Goal: Task Accomplishment & Management: Manage account settings

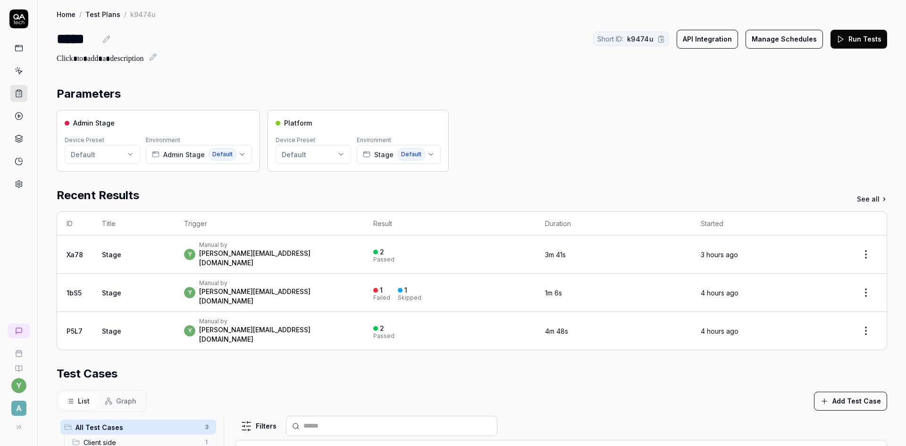
scroll to position [223, 0]
click at [776, 42] on button "Manage Schedules" at bounding box center [783, 39] width 77 height 19
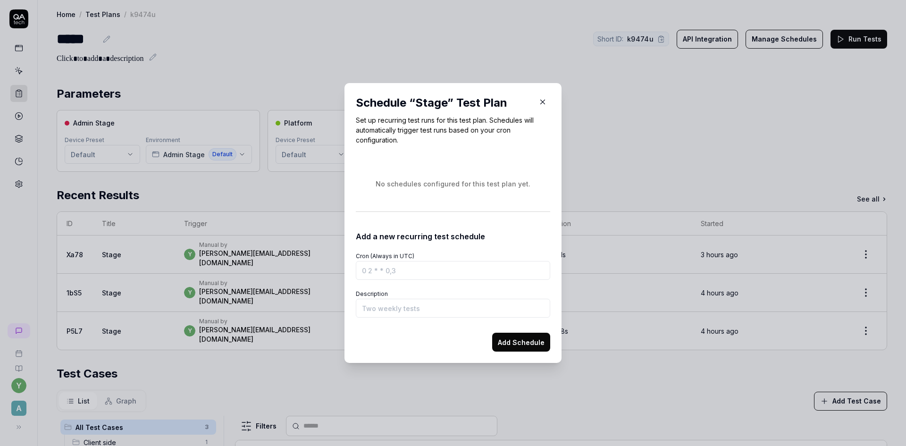
click at [542, 104] on icon "button" at bounding box center [542, 102] width 8 height 8
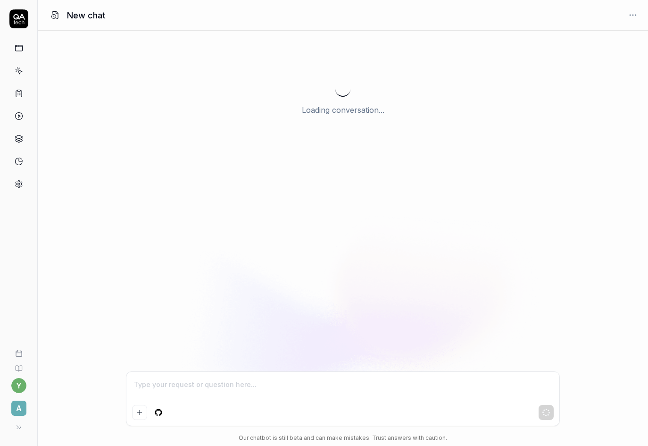
type textarea "*"
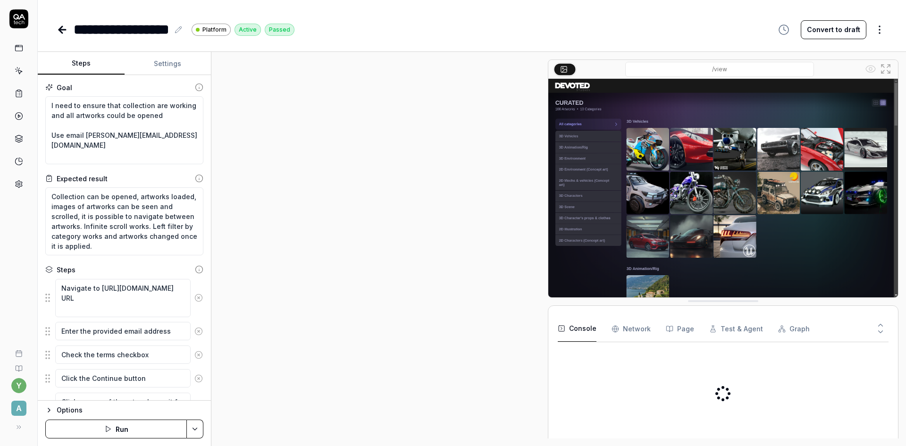
type textarea "*"
